Goal: Task Accomplishment & Management: Use online tool/utility

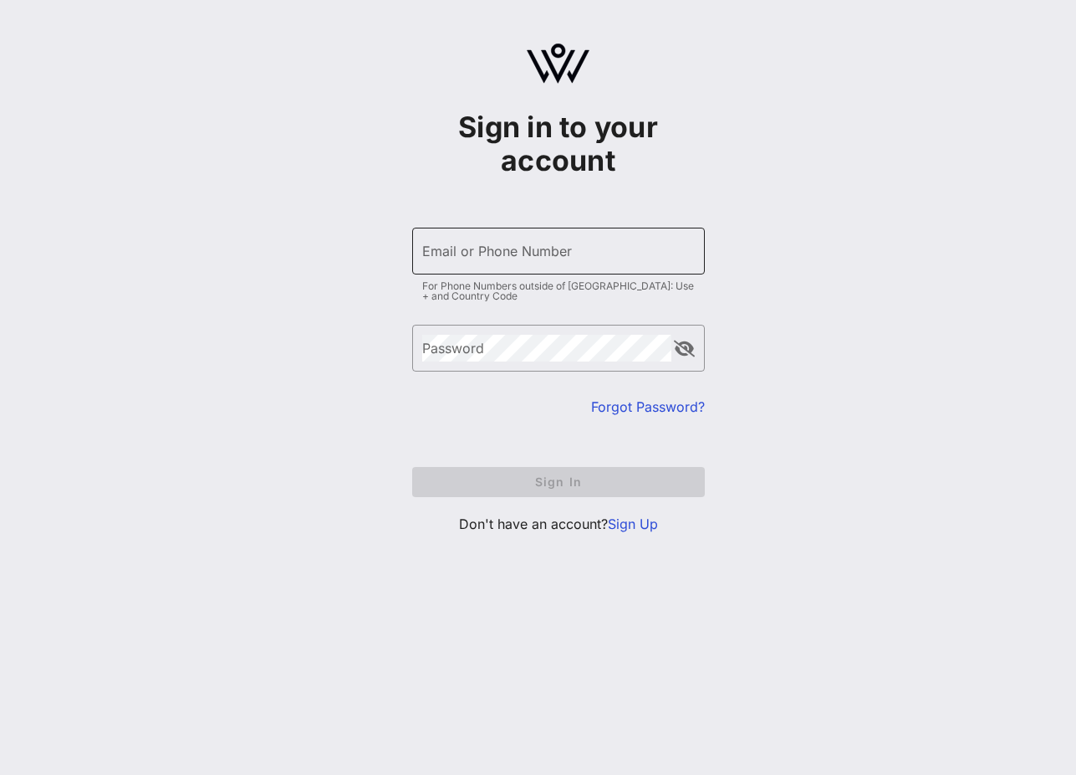
click at [492, 258] on input "Email or Phone Number" at bounding box center [558, 251] width 273 height 27
type input "[EMAIL_ADDRESS][DOMAIN_NAME]"
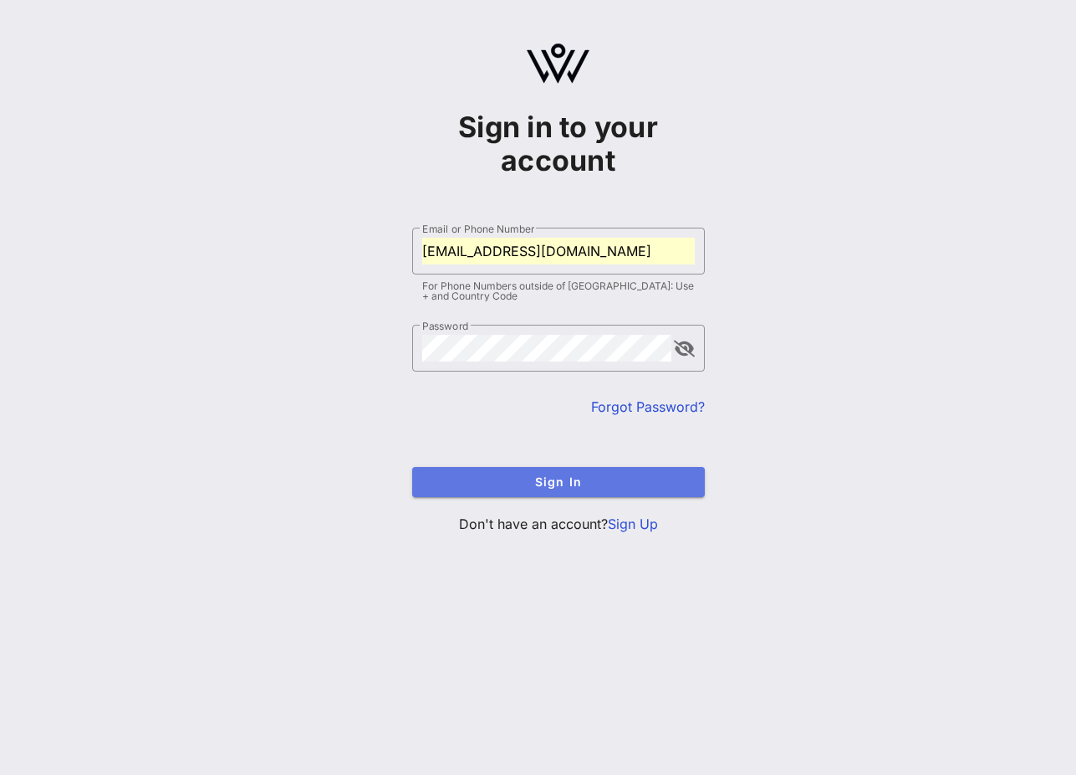
click at [523, 493] on button "Sign In" at bounding box center [558, 482] width 293 height 30
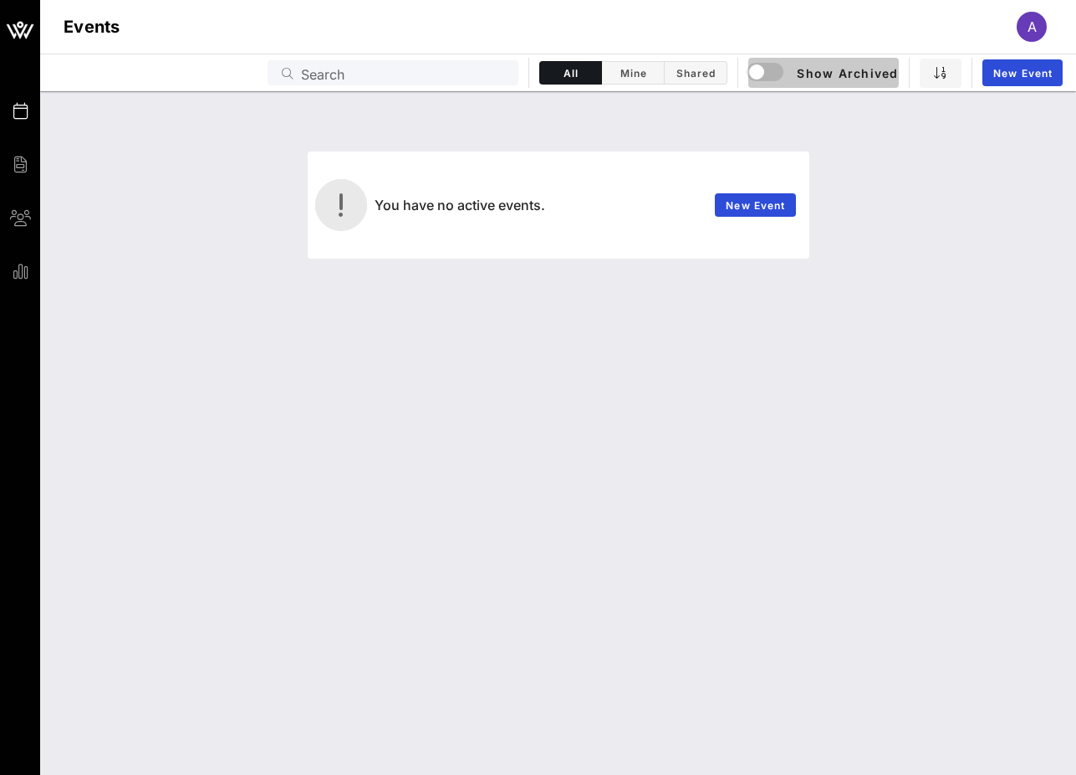
click at [841, 69] on span "Show Archived" at bounding box center [823, 73] width 149 height 20
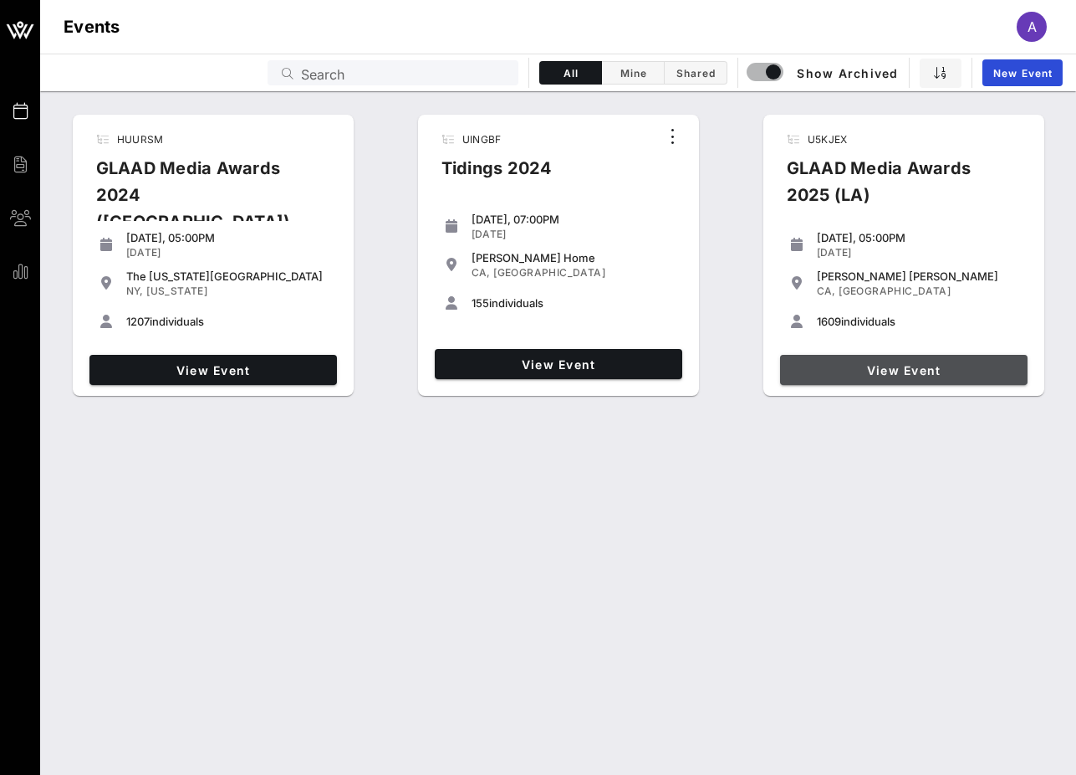
click at [910, 369] on span "View Event" at bounding box center [904, 370] width 234 height 14
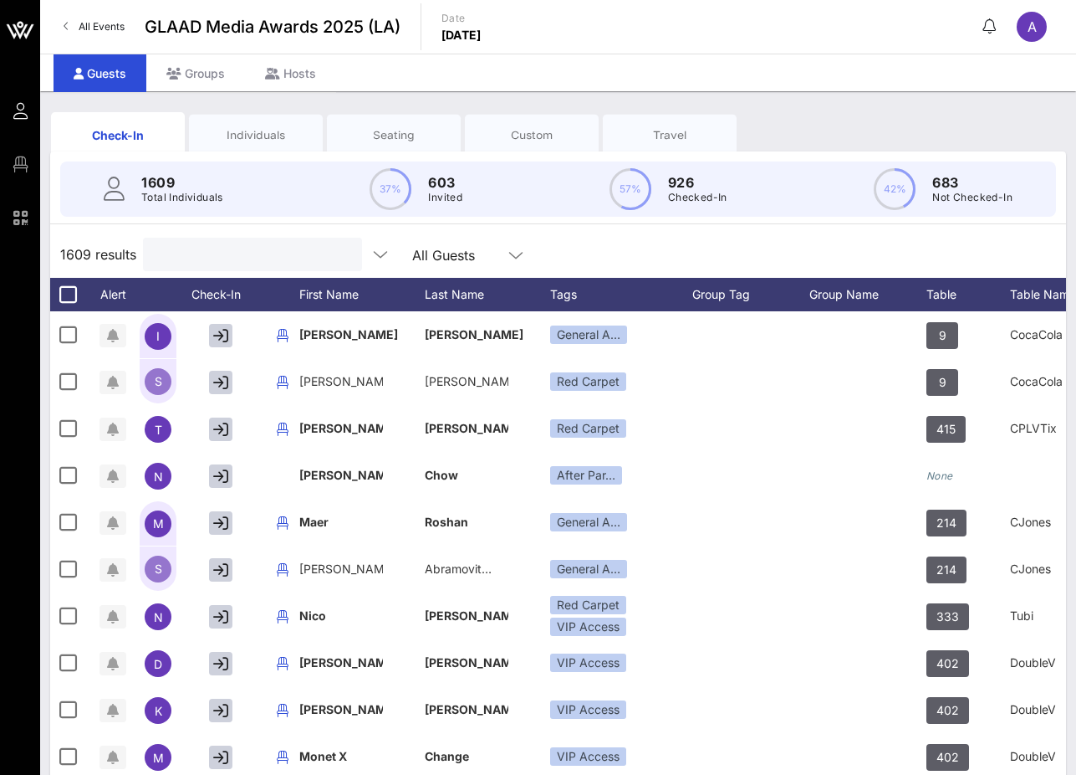
click at [252, 250] on input "text" at bounding box center [251, 254] width 196 height 22
click at [416, 139] on div "Seating" at bounding box center [394, 135] width 109 height 16
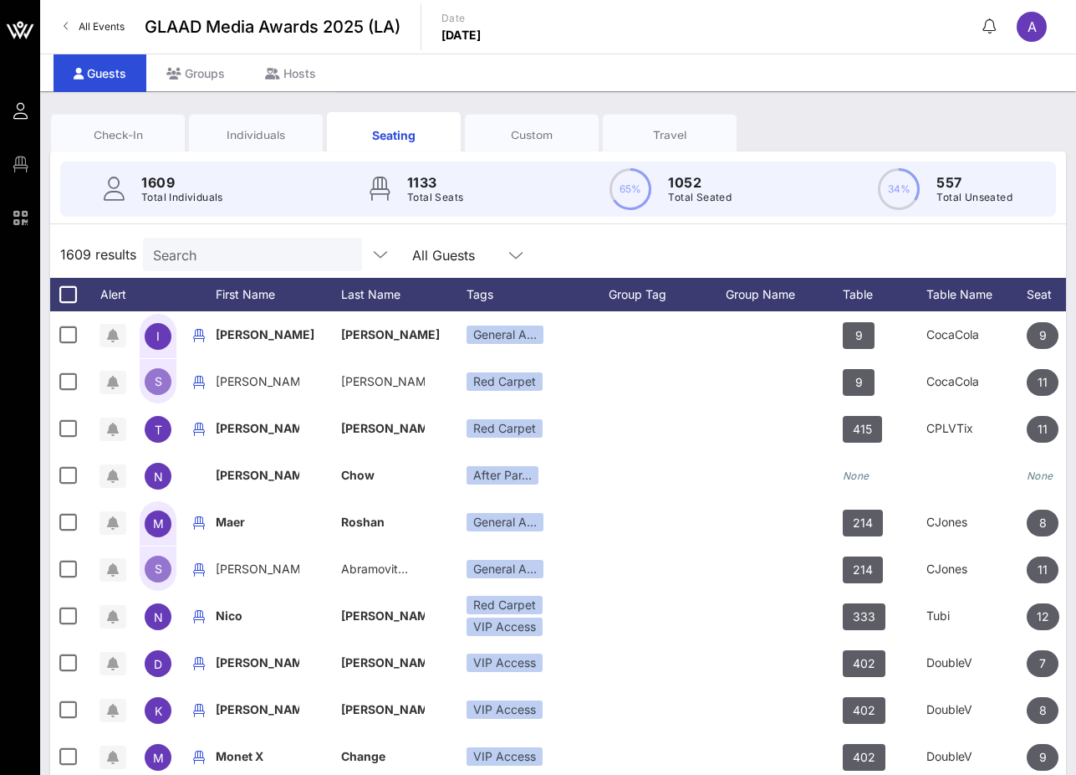
click at [149, 138] on div "Check-In" at bounding box center [118, 135] width 109 height 16
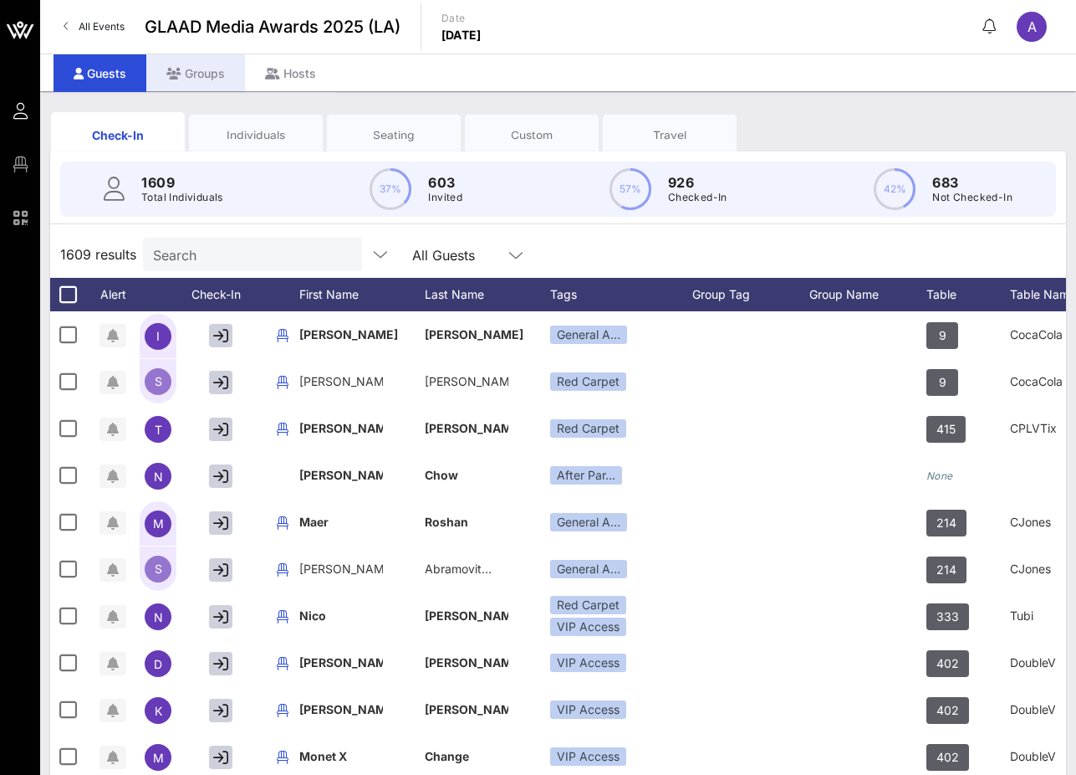
click at [187, 71] on div "Groups" at bounding box center [195, 73] width 99 height 38
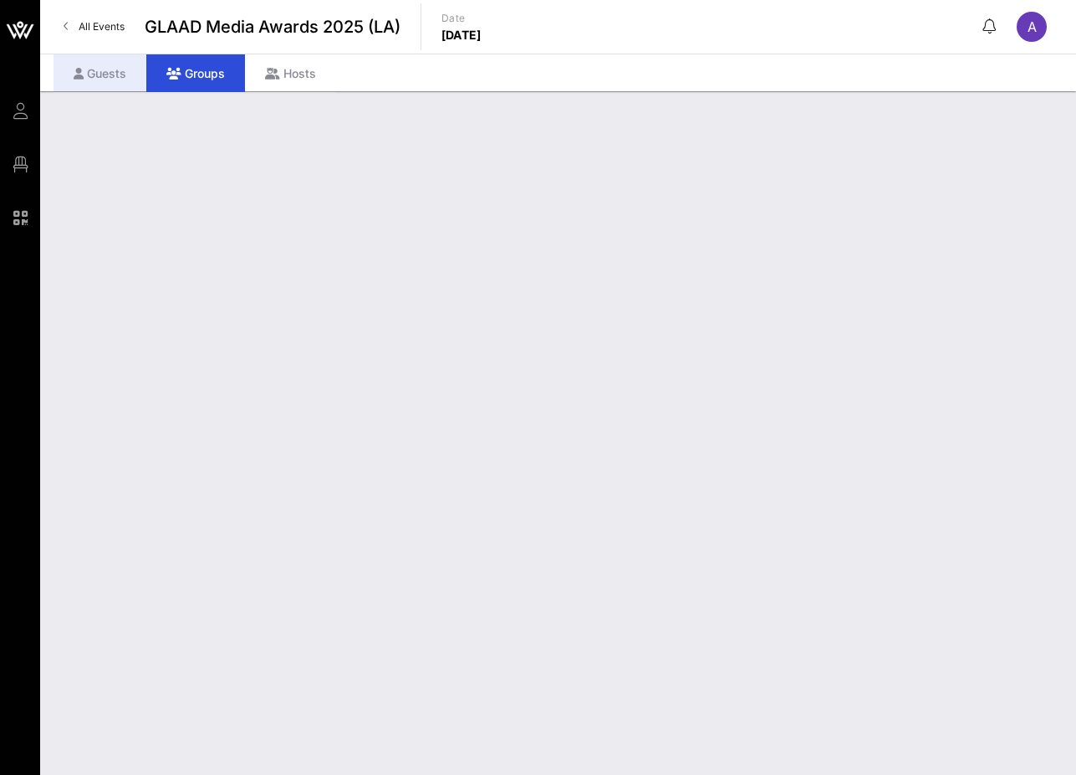
click at [120, 79] on div "Guests" at bounding box center [100, 73] width 93 height 38
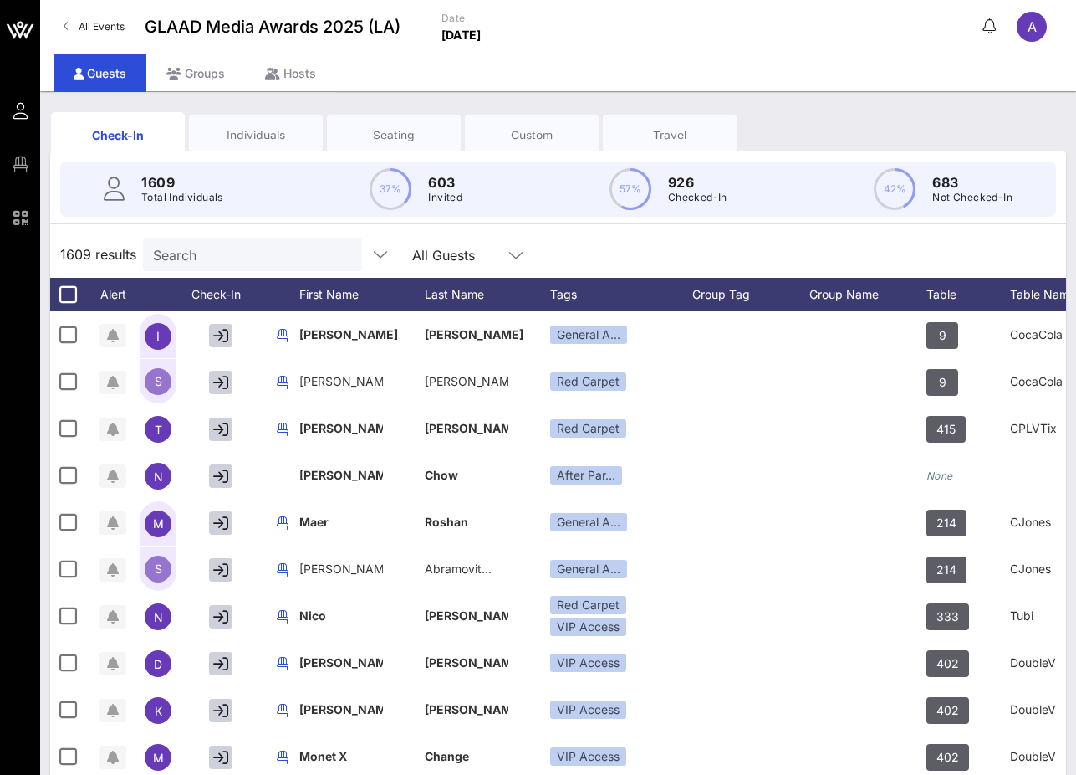
click at [424, 147] on div "Seating" at bounding box center [394, 135] width 134 height 42
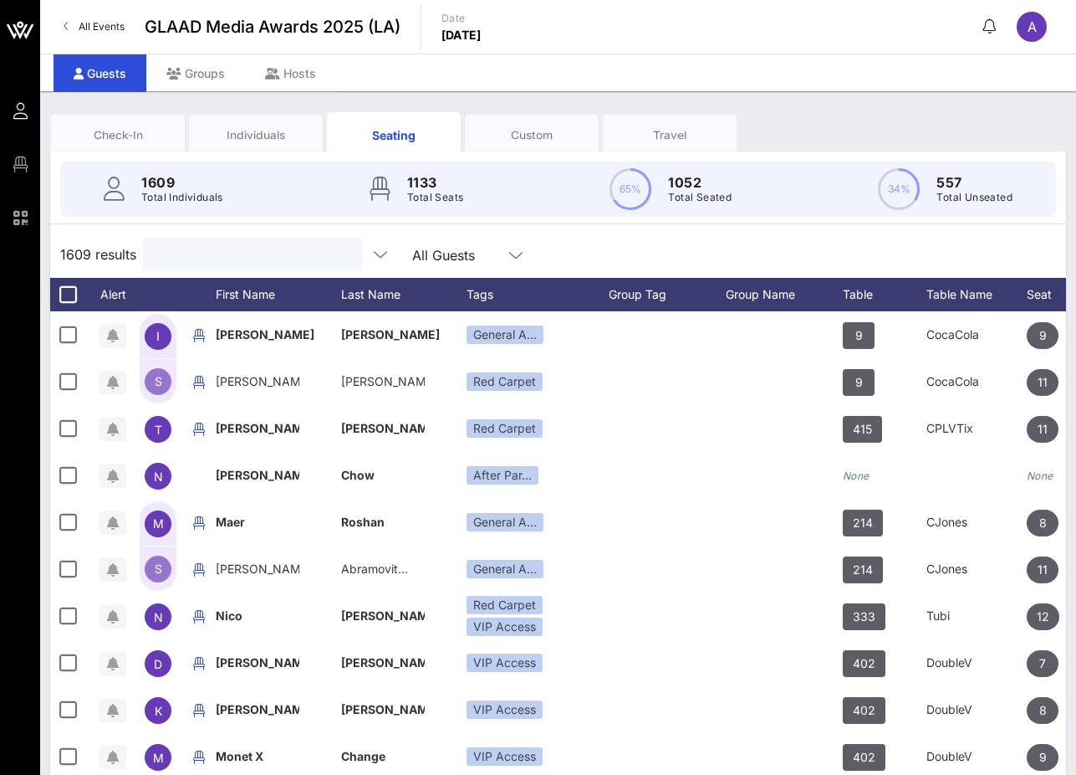
click at [239, 253] on input "text" at bounding box center [251, 254] width 196 height 22
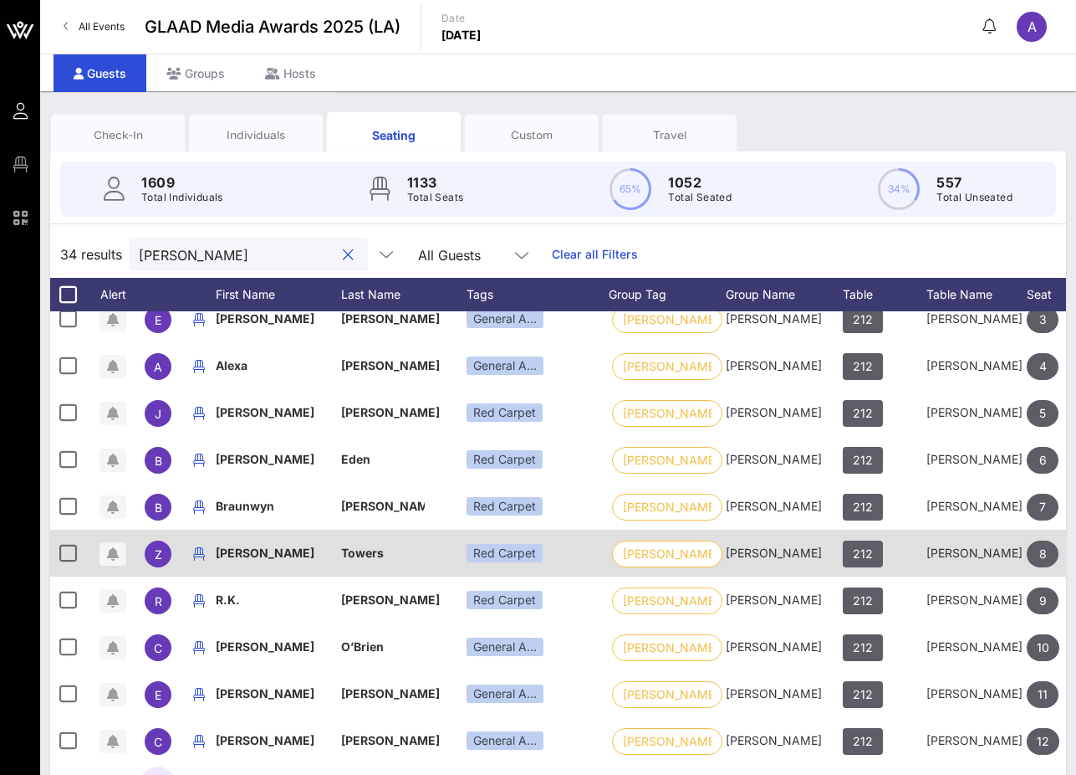
scroll to position [387, 0]
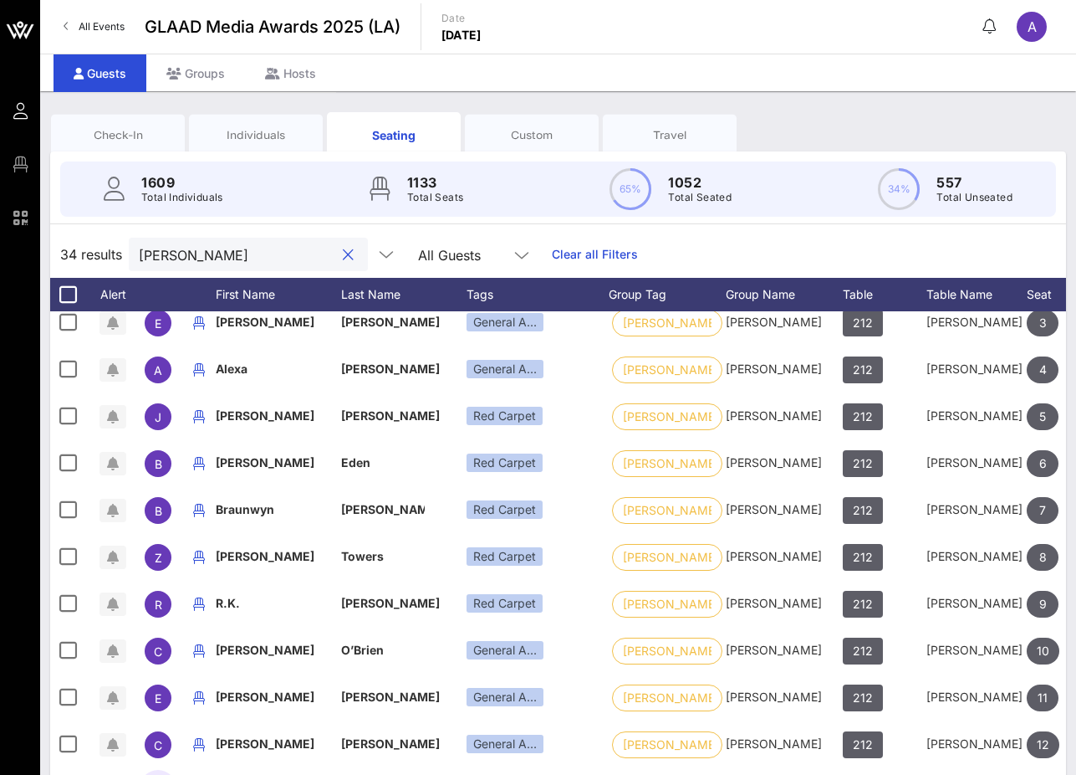
type input "[PERSON_NAME]"
